Goal: Task Accomplishment & Management: Complete application form

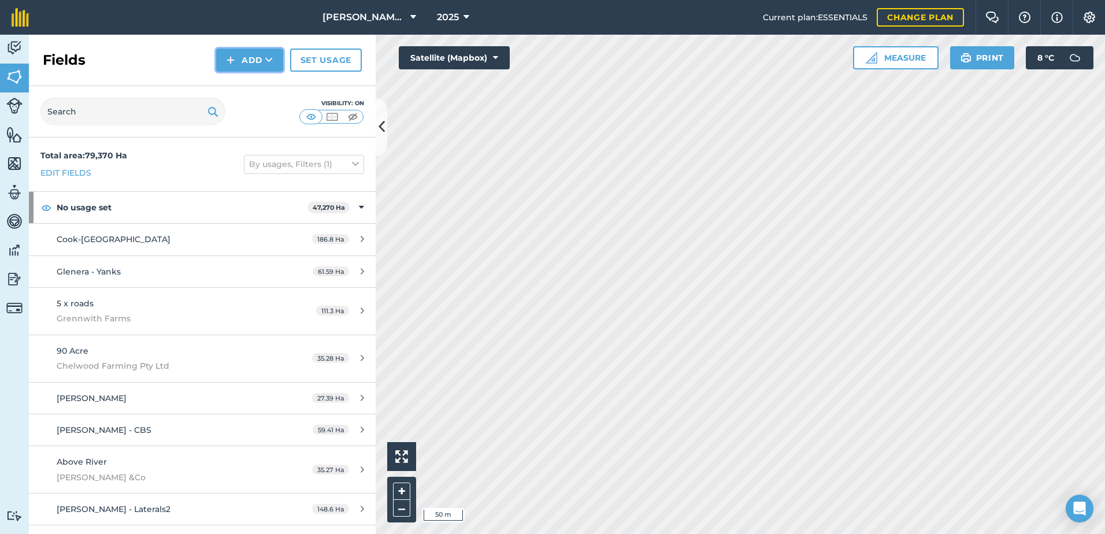
click at [237, 50] on button "Add" at bounding box center [249, 60] width 67 height 23
click at [260, 87] on link "Draw" at bounding box center [250, 85] width 64 height 25
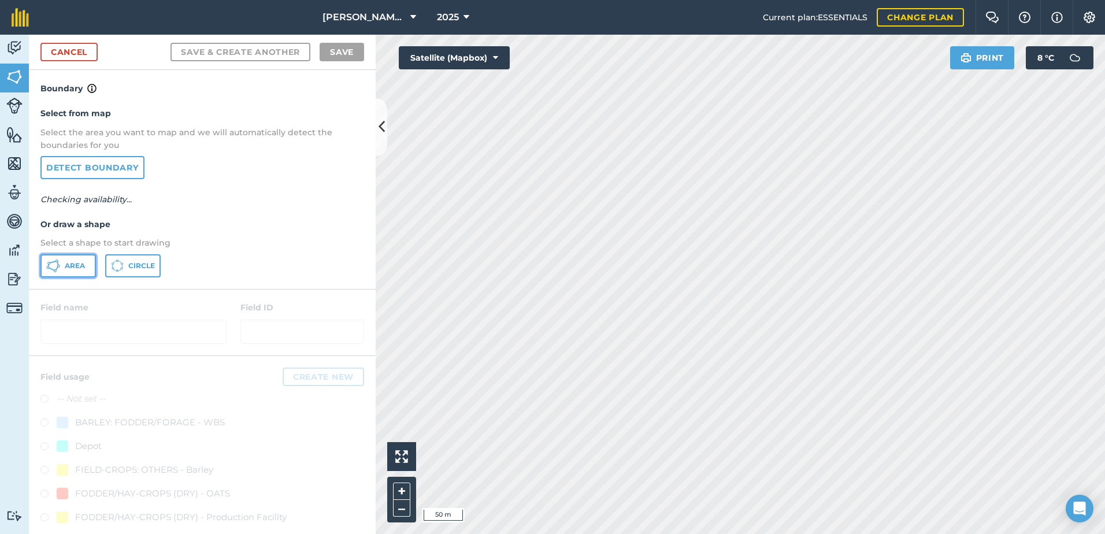
click at [65, 269] on span "Area" at bounding box center [75, 265] width 20 height 9
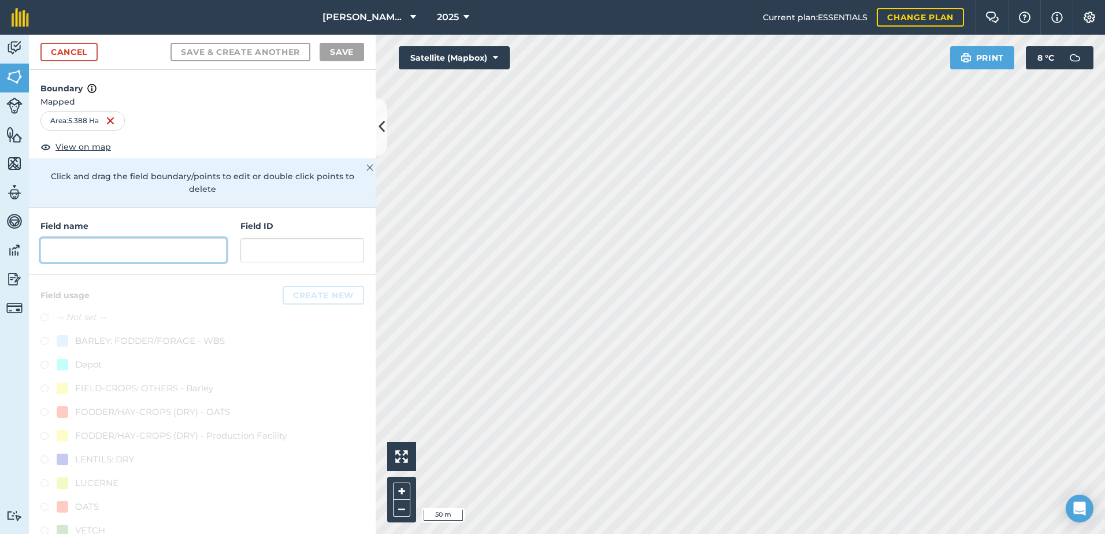
click at [114, 250] on input "text" at bounding box center [133, 250] width 186 height 24
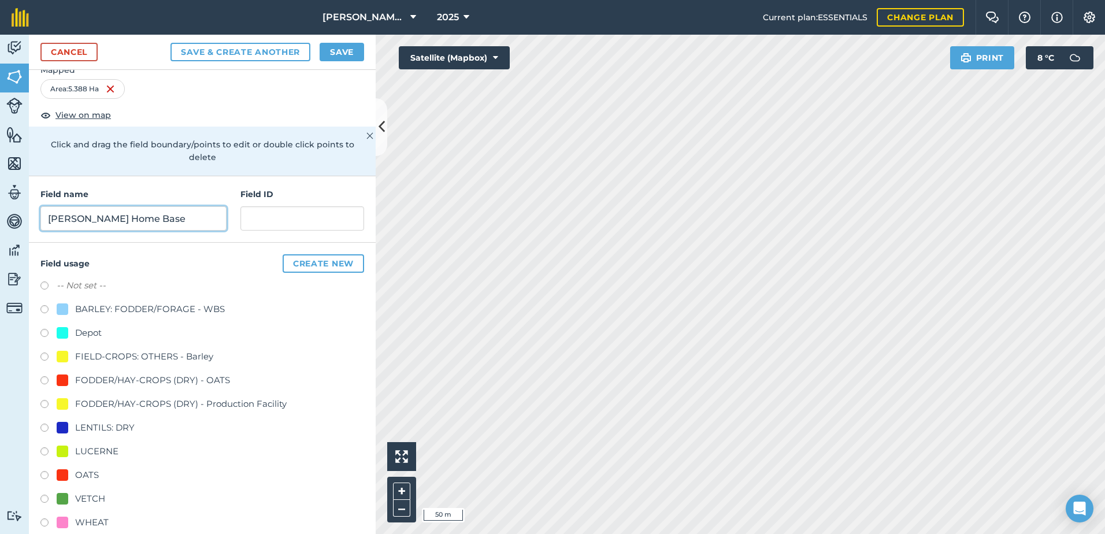
scroll to position [49, 0]
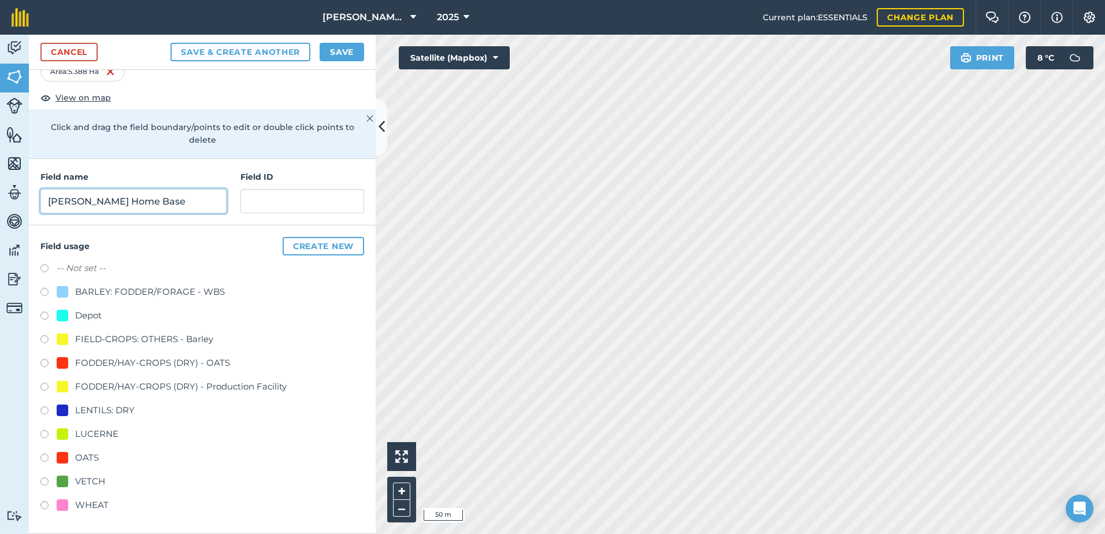
type input "[PERSON_NAME] Home Base"
click at [47, 315] on label at bounding box center [48, 317] width 16 height 12
radio input "true"
click at [336, 50] on button "Save" at bounding box center [342, 52] width 44 height 18
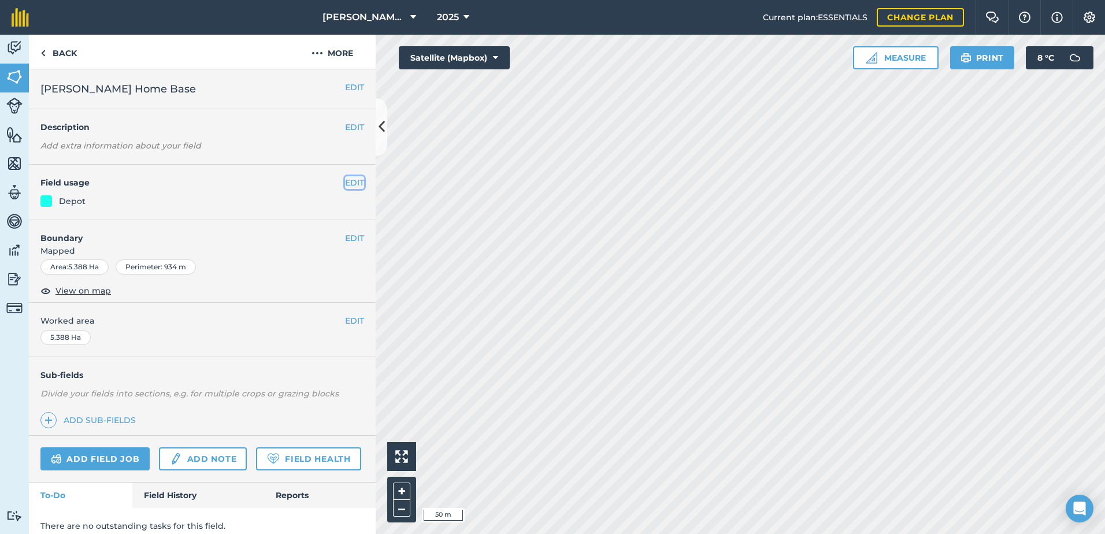
click at [348, 181] on button "EDIT" at bounding box center [354, 182] width 19 height 13
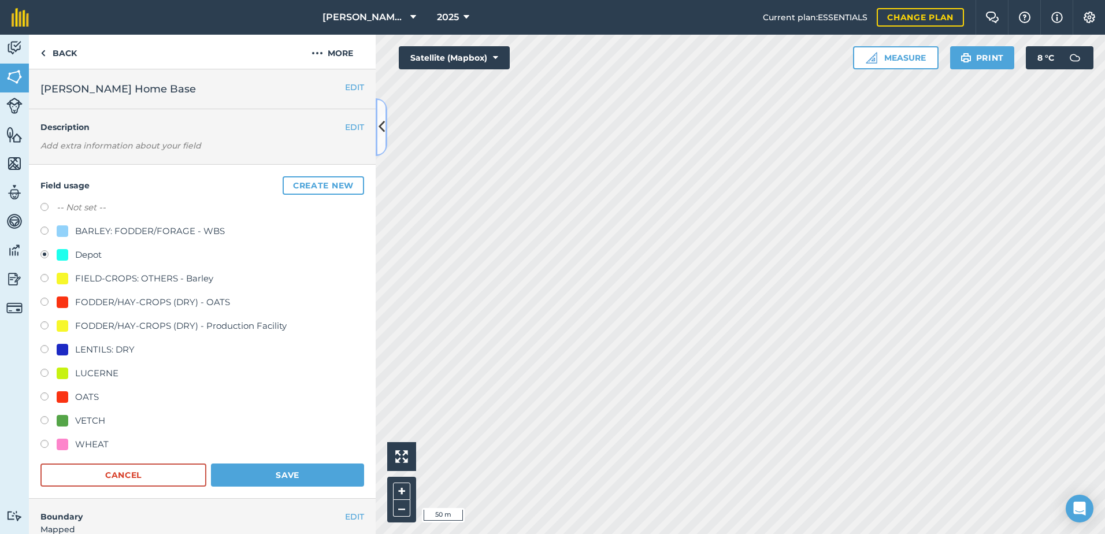
click at [383, 122] on icon at bounding box center [381, 127] width 6 height 20
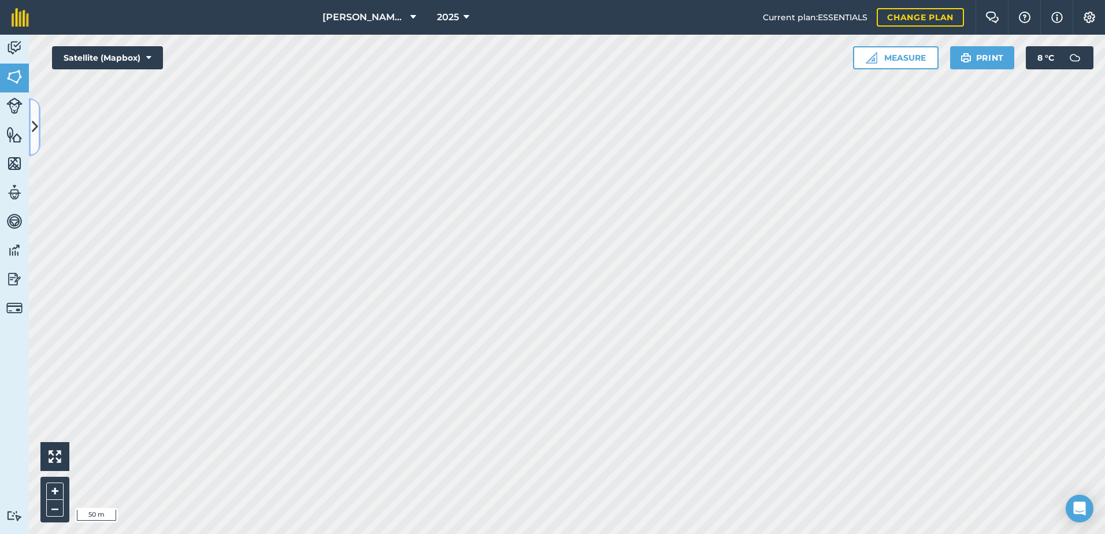
click at [39, 149] on button at bounding box center [35, 127] width 12 height 58
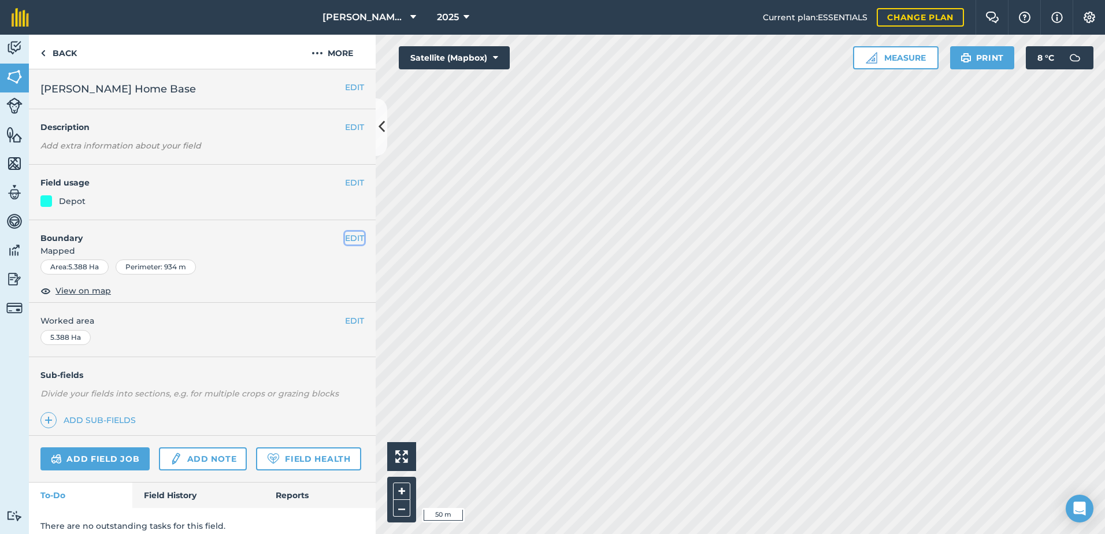
click at [345, 238] on button "EDIT" at bounding box center [354, 238] width 19 height 13
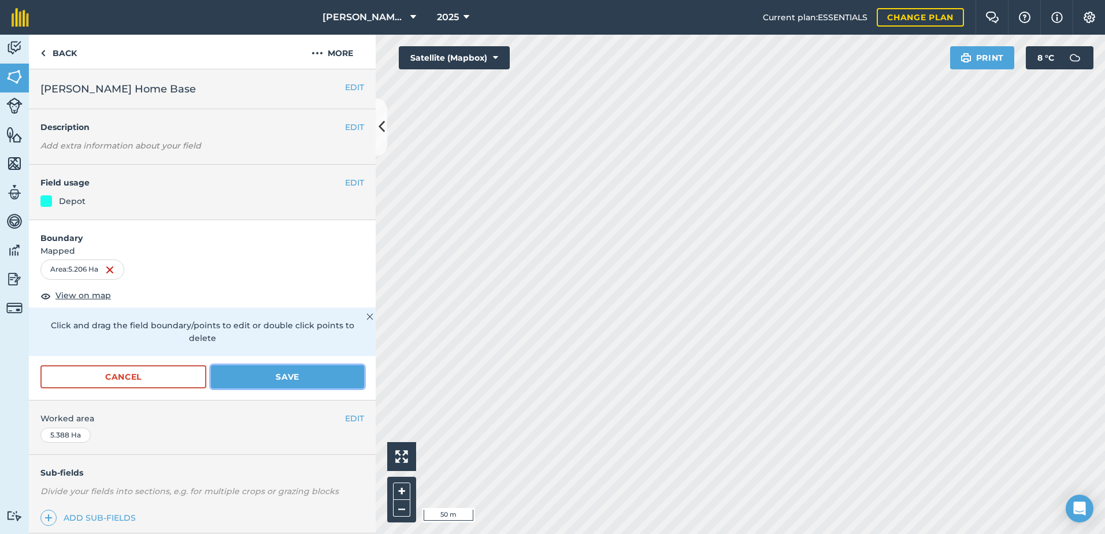
click at [244, 379] on button "Save" at bounding box center [287, 376] width 153 height 23
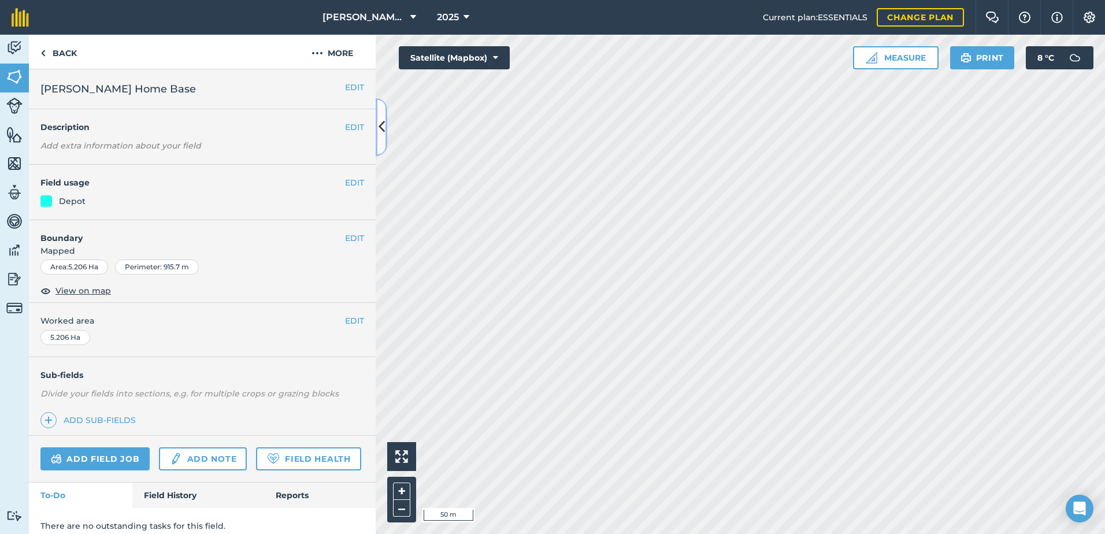
click at [380, 136] on icon at bounding box center [381, 127] width 6 height 20
